Goal: Task Accomplishment & Management: Use online tool/utility

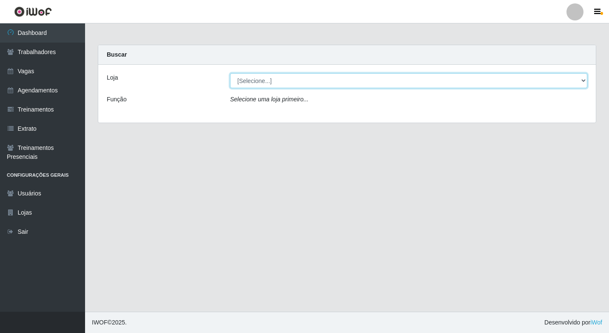
click at [266, 74] on select "[Selecione...] Super Quaresma Hortifruti" at bounding box center [408, 80] width 357 height 15
click at [266, 80] on select "[Selecione...] Super Quaresma Hortifruti" at bounding box center [408, 80] width 357 height 15
select select "511"
click at [230, 73] on select "[Selecione...] Super Quaresma Hortifruti" at bounding box center [408, 80] width 357 height 15
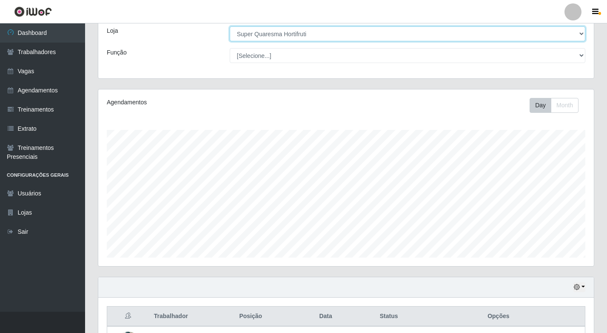
scroll to position [125, 0]
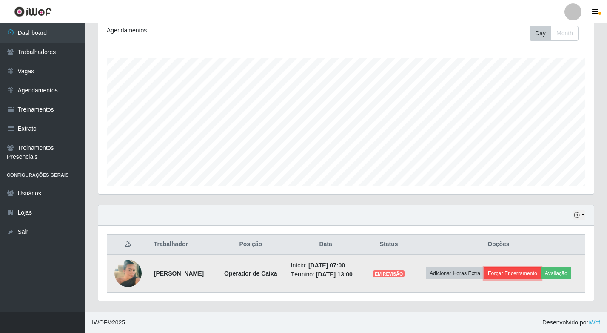
click at [527, 267] on button "Forçar Encerramento" at bounding box center [512, 273] width 57 height 12
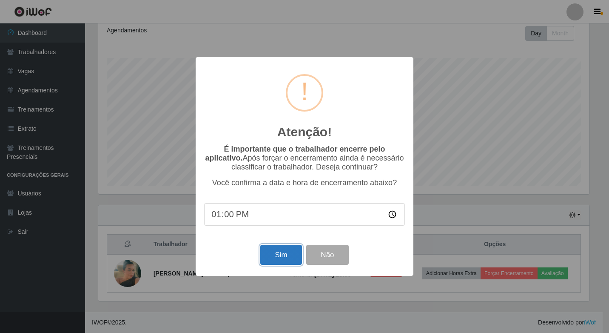
click at [283, 260] on button "Sim" at bounding box center [280, 255] width 41 height 20
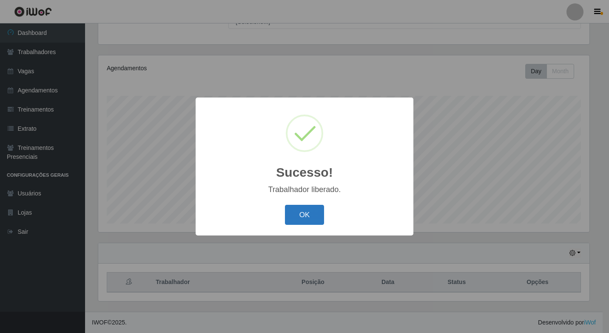
click at [304, 211] on button "OK" at bounding box center [305, 215] width 40 height 20
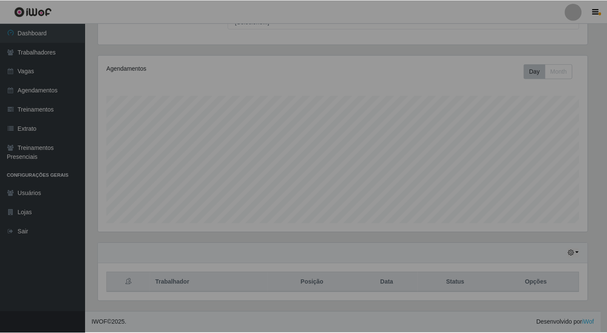
scroll to position [177, 496]
